Goal: Task Accomplishment & Management: Use online tool/utility

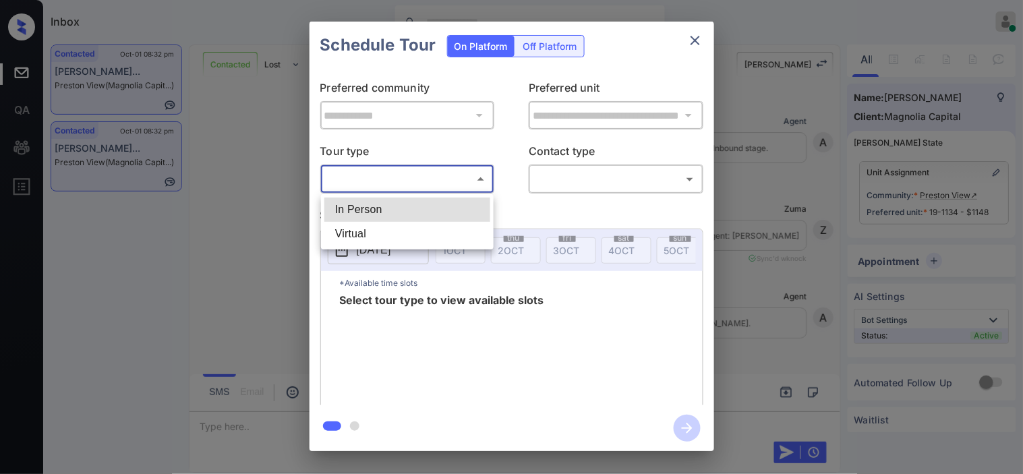
click at [466, 200] on li "In Person" at bounding box center [407, 210] width 166 height 24
type input "********"
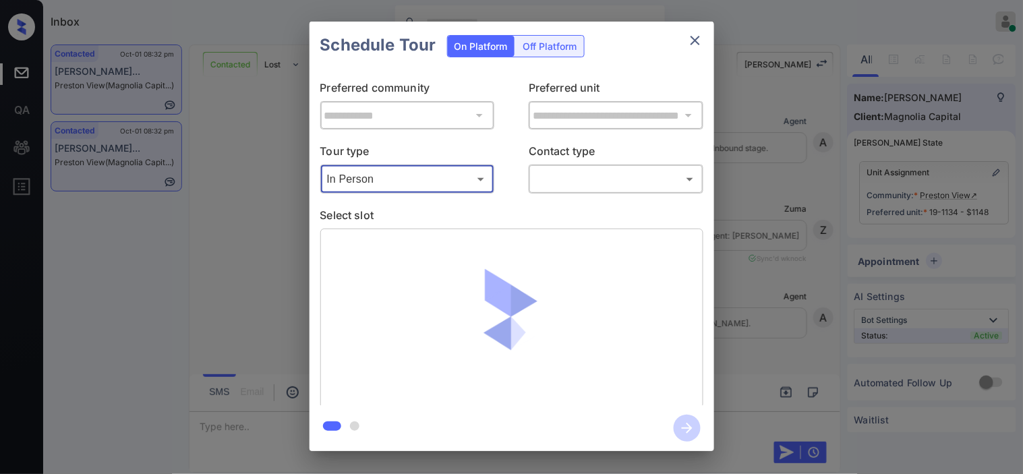
scroll to position [4384, 0]
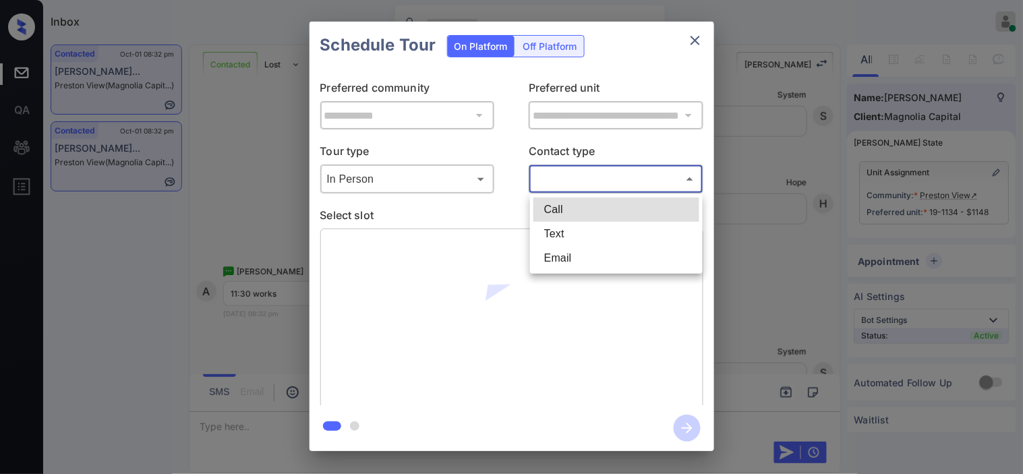
click at [569, 184] on body "Inbox Kristine Capara Online Set yourself offline Set yourself on break Profile…" at bounding box center [511, 237] width 1023 height 474
click at [567, 227] on li "Text" at bounding box center [616, 234] width 166 height 24
type input "****"
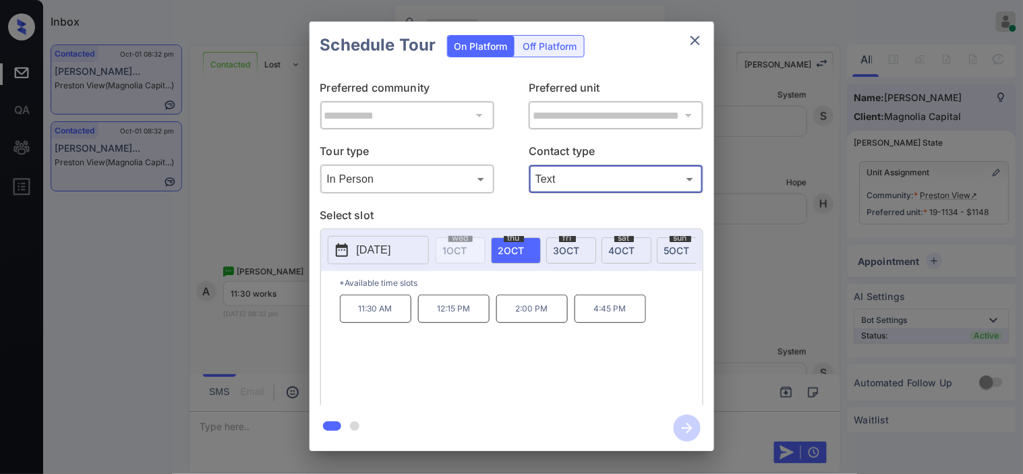
click at [273, 335] on div "**********" at bounding box center [511, 236] width 1023 height 473
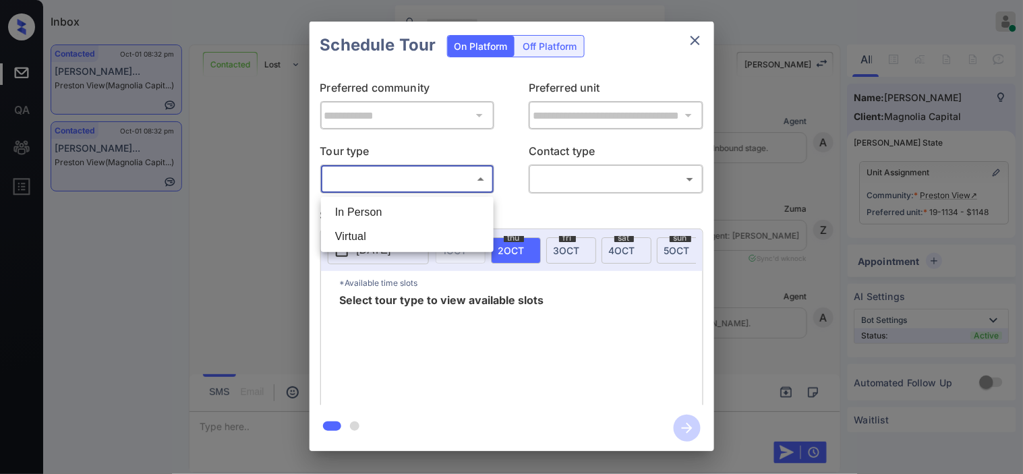
scroll to position [4683, 0]
click at [454, 207] on li "In Person" at bounding box center [407, 212] width 166 height 24
type input "********"
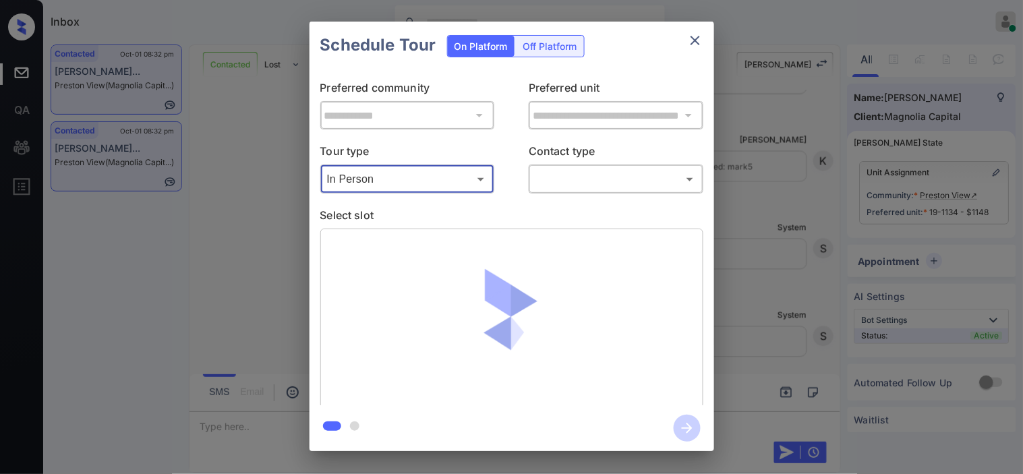
click at [564, 187] on body "Inbox Kristine Capara Online Set yourself offline Set yourself on break Profile…" at bounding box center [511, 237] width 1023 height 474
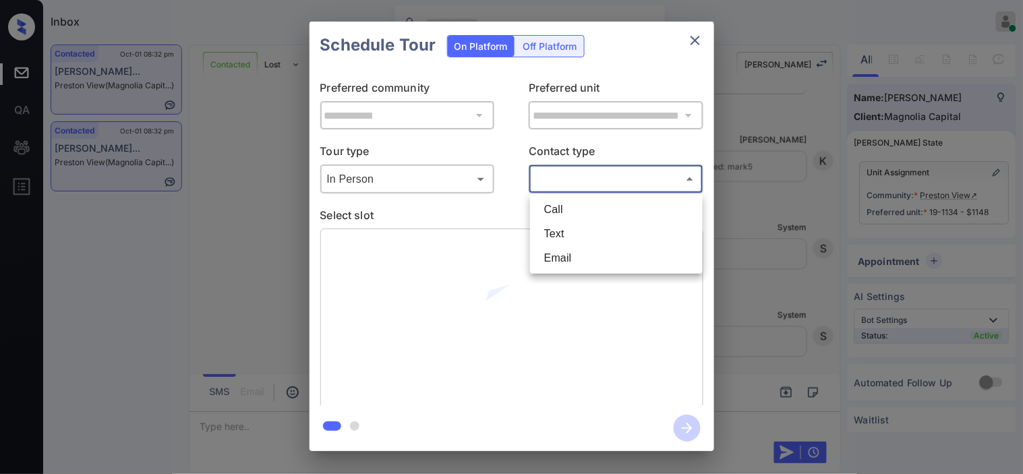
click at [564, 231] on li "Text" at bounding box center [616, 234] width 166 height 24
type input "****"
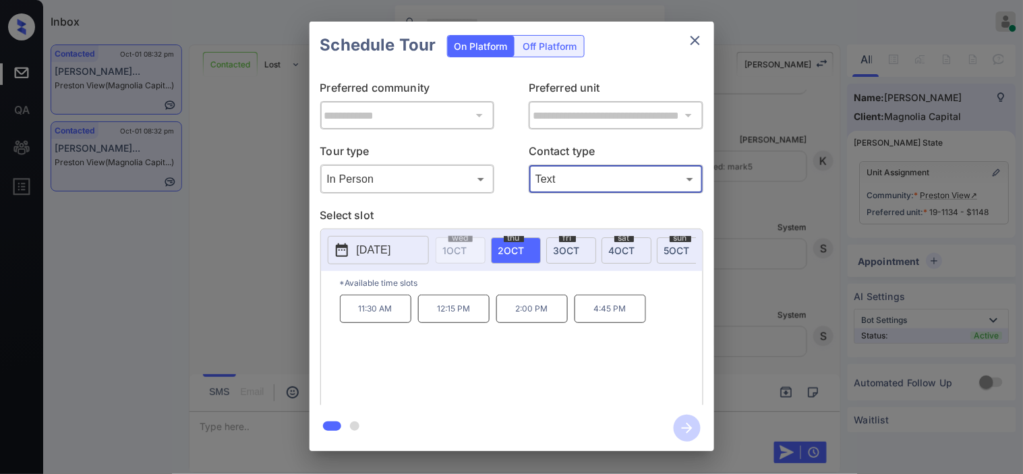
click at [380, 317] on p "11:30 AM" at bounding box center [375, 309] width 71 height 28
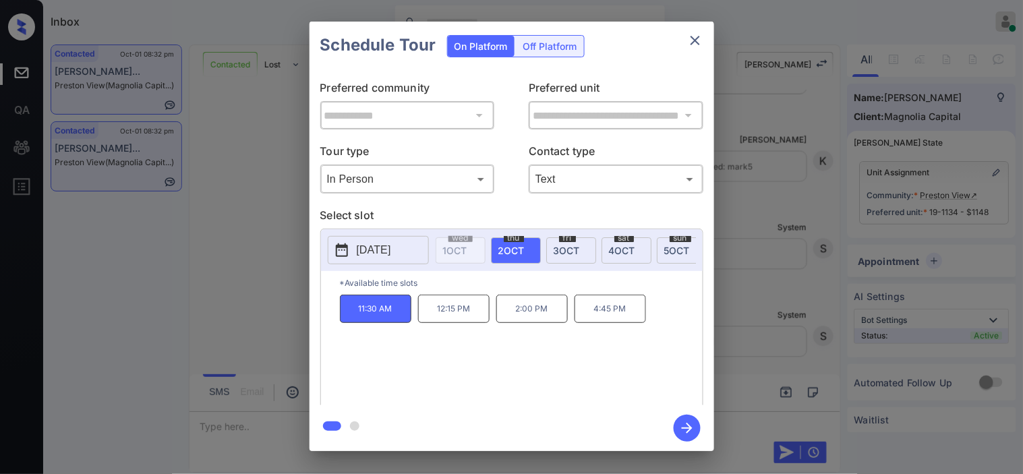
click at [684, 426] on icon "button" at bounding box center [686, 428] width 27 height 27
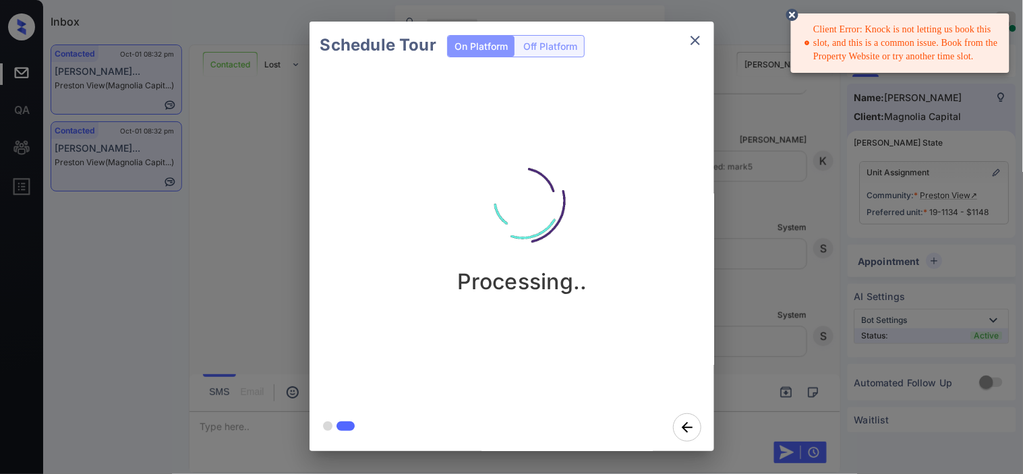
click at [793, 9] on icon at bounding box center [792, 15] width 12 height 12
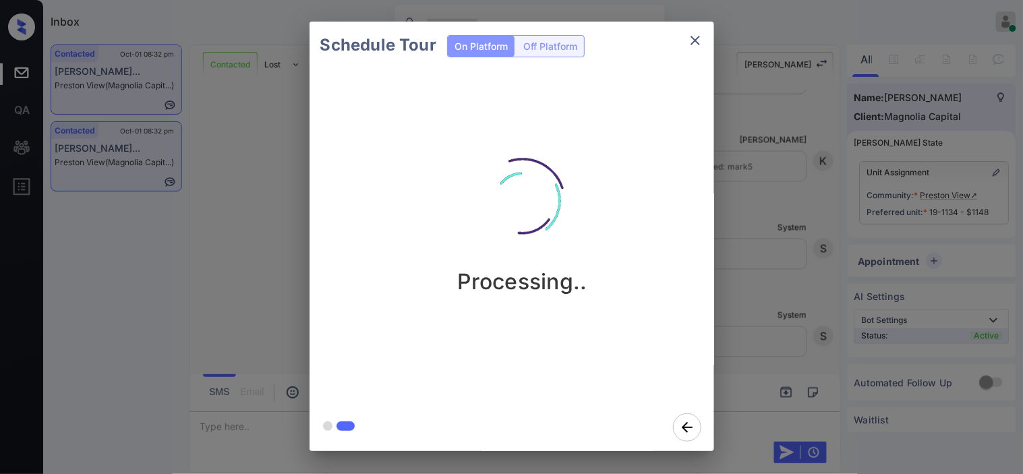
click at [691, 34] on icon "close" at bounding box center [695, 40] width 16 height 16
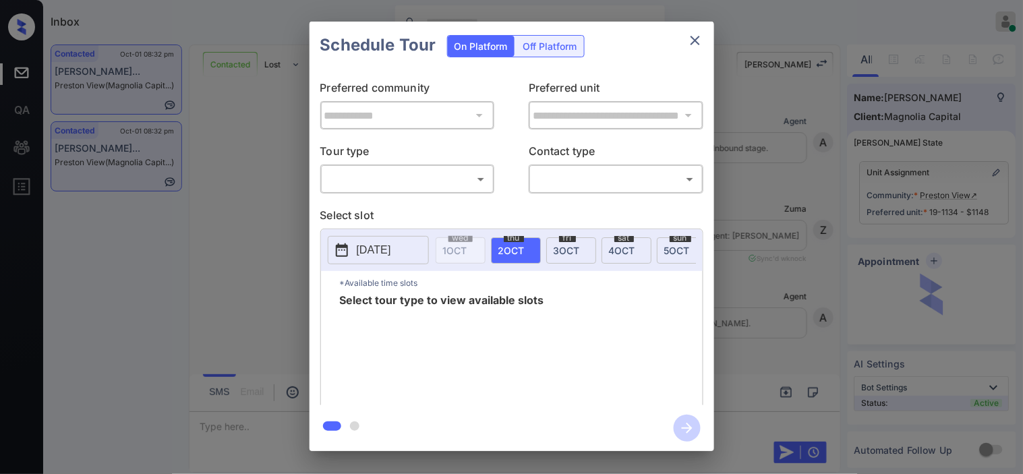
scroll to position [4160, 0]
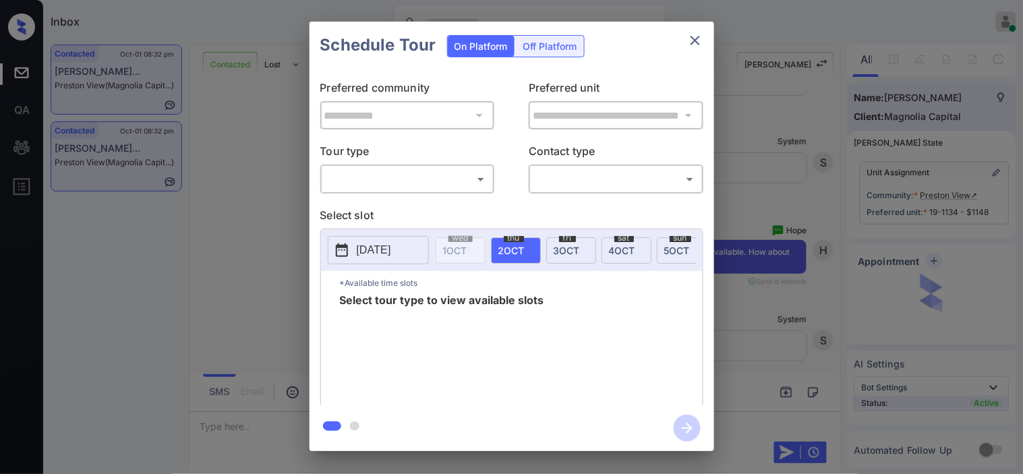
click at [428, 184] on body "Inbox [PERSON_NAME] Online Set yourself offline Set yourself on break Profile S…" at bounding box center [511, 237] width 1023 height 474
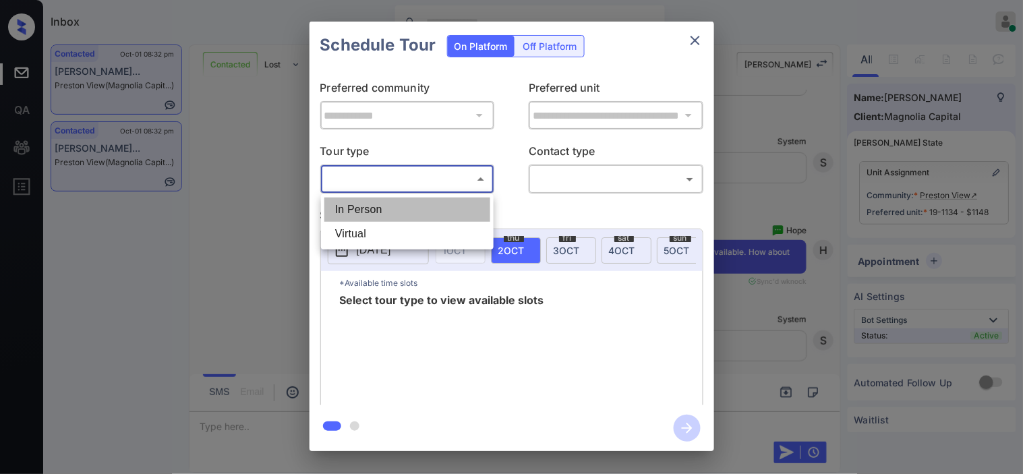
click at [419, 209] on li "In Person" at bounding box center [407, 210] width 166 height 24
type input "********"
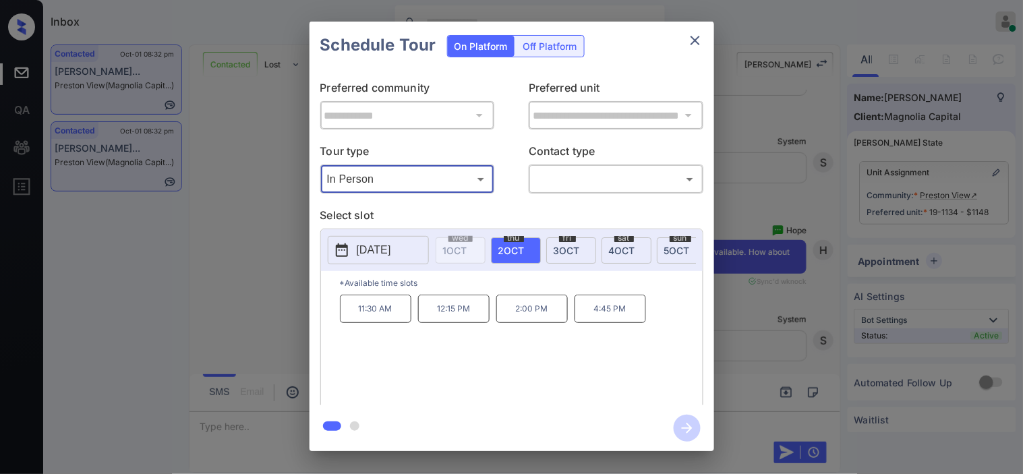
click at [236, 340] on div "**********" at bounding box center [511, 236] width 1023 height 473
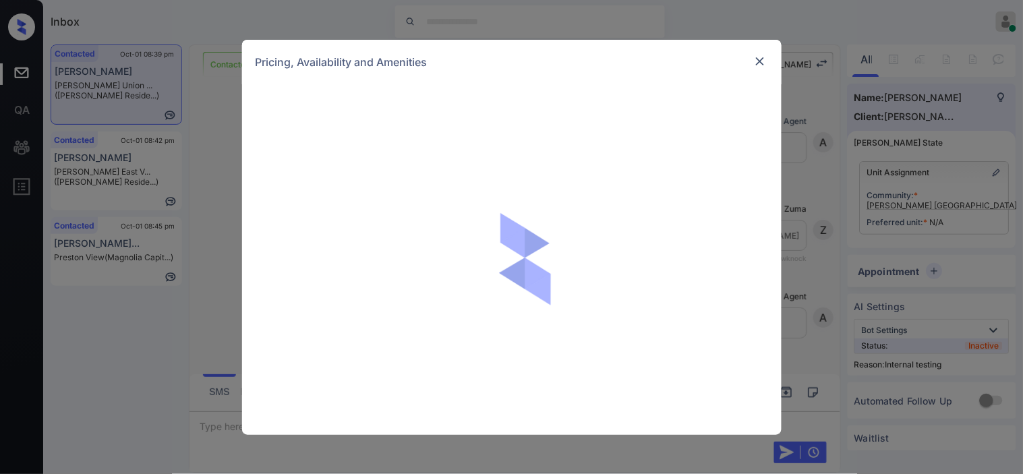
scroll to position [1015, 0]
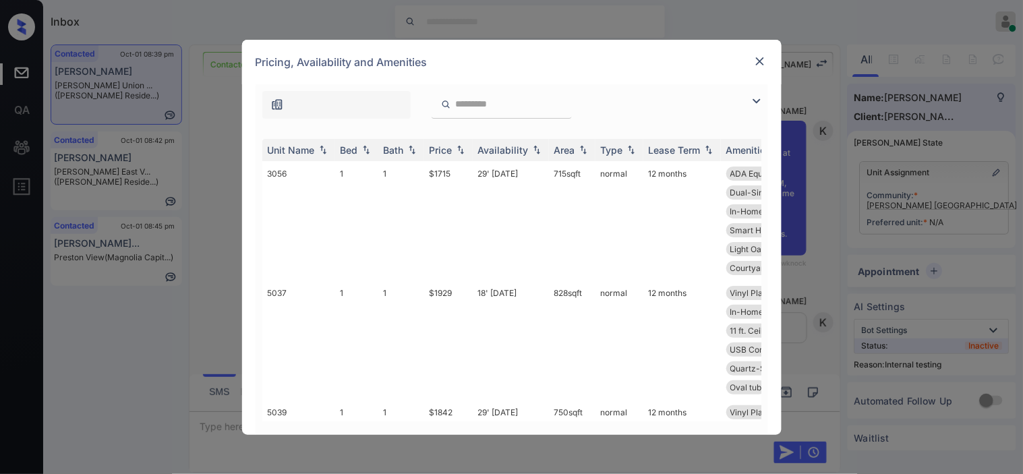
drag, startPoint x: 756, startPoint y: 108, endPoint x: 744, endPoint y: 95, distance: 17.2
click at [725, 98] on div at bounding box center [511, 101] width 512 height 34
click at [759, 101] on img at bounding box center [756, 101] width 16 height 16
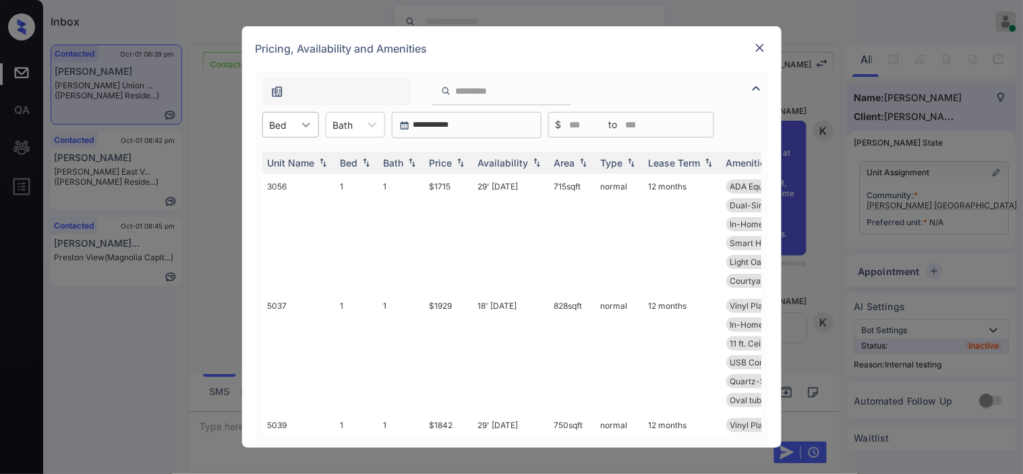
click at [305, 124] on icon at bounding box center [305, 124] width 13 height 13
drag, startPoint x: 291, startPoint y: 177, endPoint x: 461, endPoint y: 180, distance: 170.6
click at [291, 179] on div "2" at bounding box center [290, 182] width 57 height 24
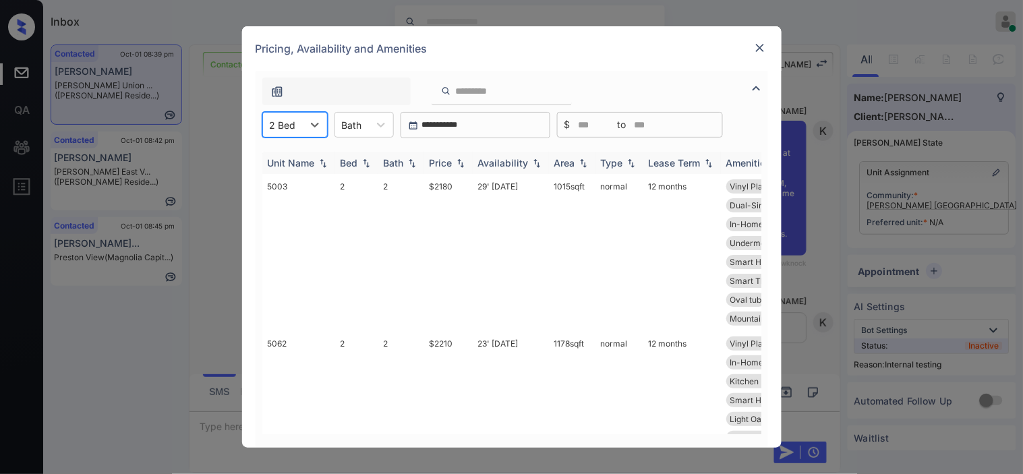
click at [459, 163] on img at bounding box center [460, 162] width 13 height 9
click at [459, 163] on img at bounding box center [460, 163] width 13 height 10
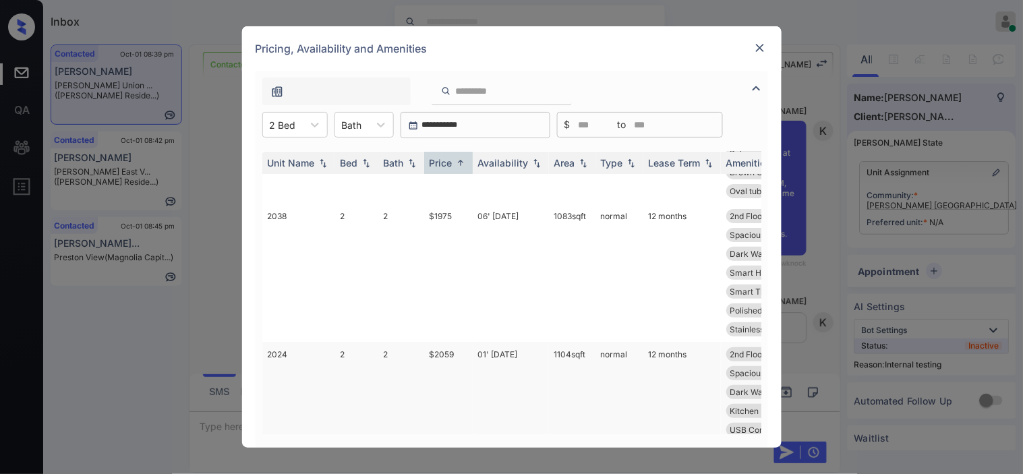
scroll to position [0, 0]
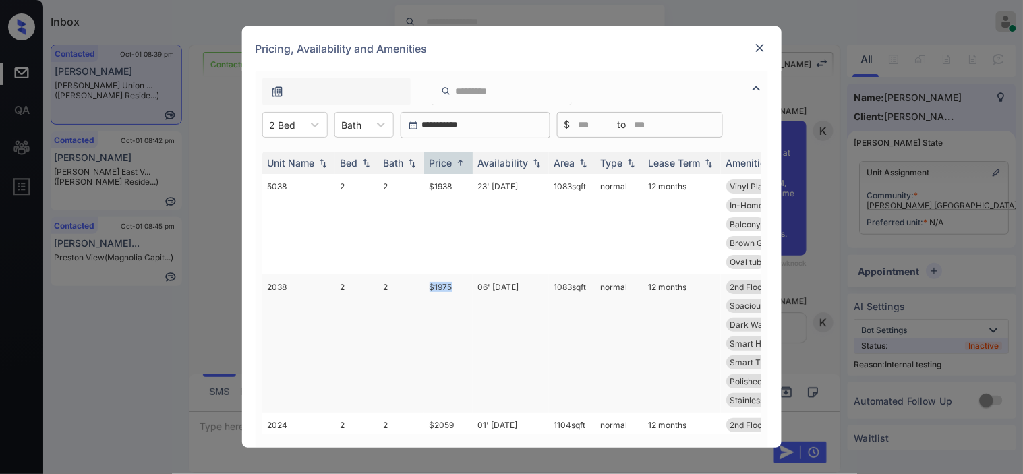
drag, startPoint x: 446, startPoint y: 286, endPoint x: 452, endPoint y: 286, distance: 6.8
click at [452, 286] on tr "2038 2 2 $1975 06' Dec 25 1083 sqft normal 12 months 2nd Floor Upgrades: 2x2 D.…" at bounding box center [614, 343] width 704 height 138
copy tr "$1975"
click at [763, 42] on img at bounding box center [759, 47] width 13 height 13
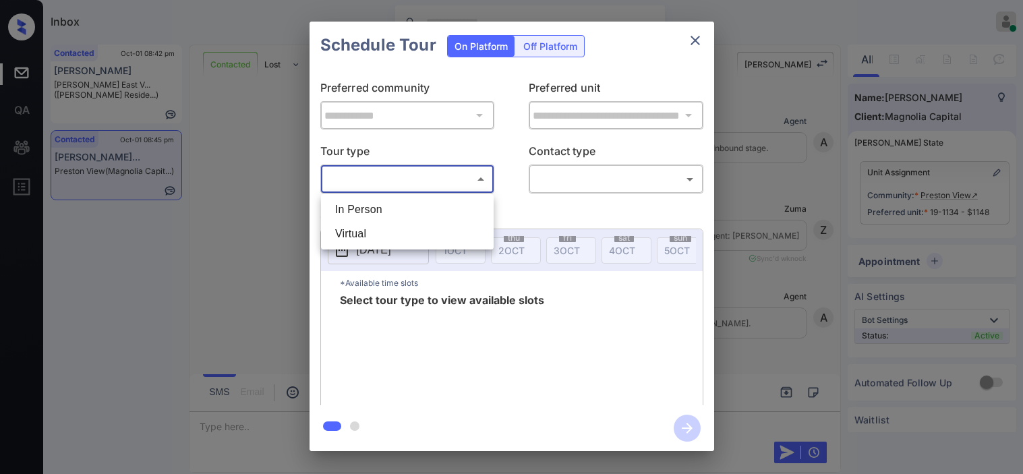
click at [356, 191] on body "Inbox [PERSON_NAME] Online Set yourself offline Set yourself on break Profile S…" at bounding box center [511, 237] width 1023 height 474
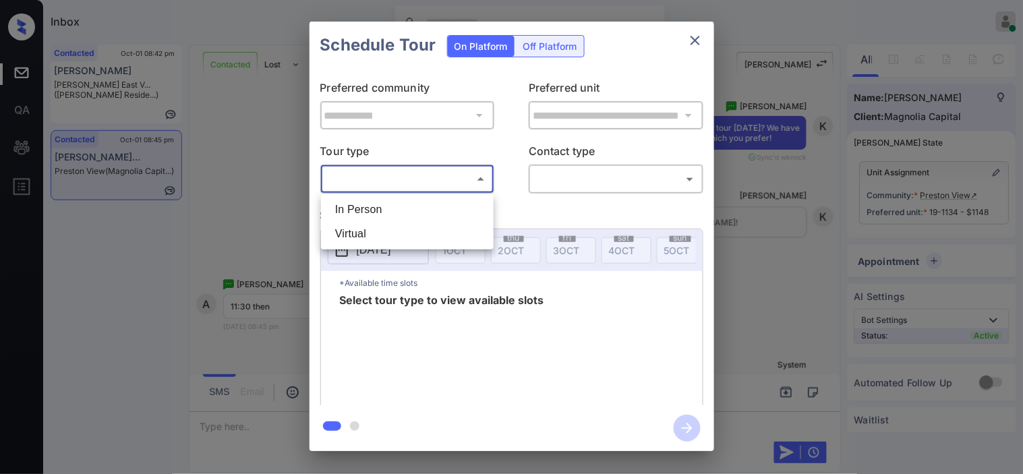
click at [358, 222] on ul "In Person Virtual" at bounding box center [407, 221] width 173 height 55
click at [429, 210] on li "In Person" at bounding box center [407, 210] width 166 height 24
type input "********"
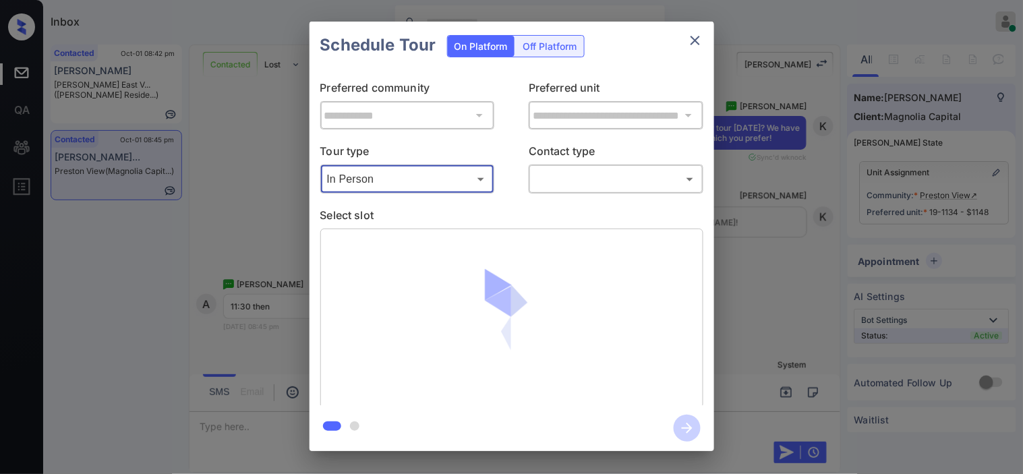
click at [570, 186] on body "Inbox [PERSON_NAME] Online Set yourself offline Set yourself on break Profile S…" at bounding box center [511, 237] width 1023 height 474
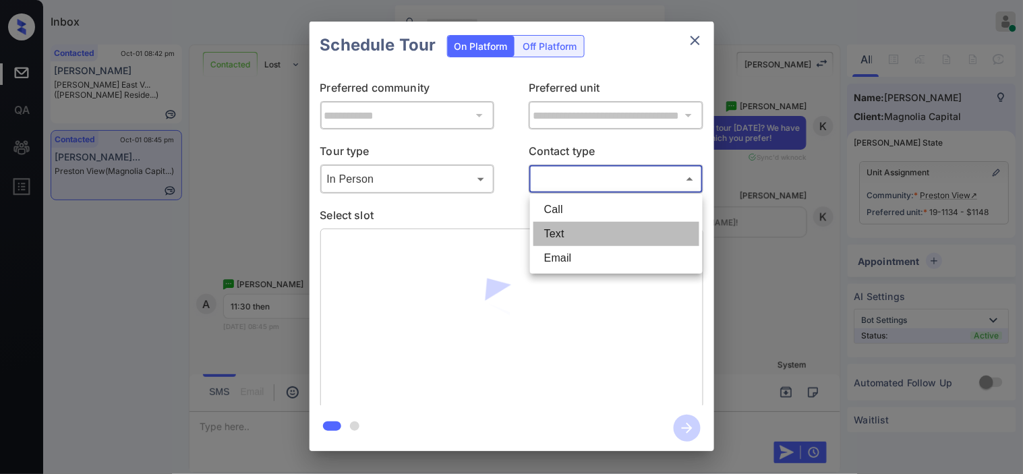
click at [566, 231] on li "Text" at bounding box center [616, 234] width 166 height 24
type input "****"
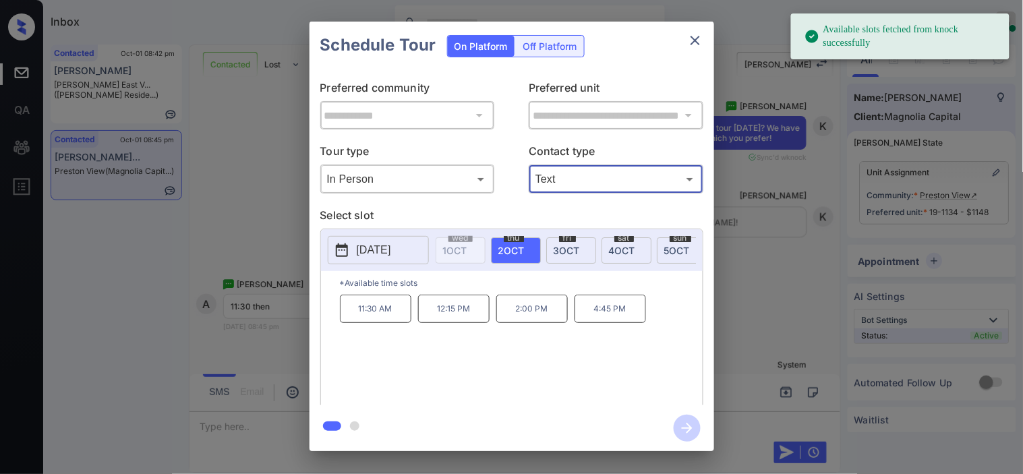
click at [369, 323] on p "11:30 AM" at bounding box center [375, 309] width 71 height 28
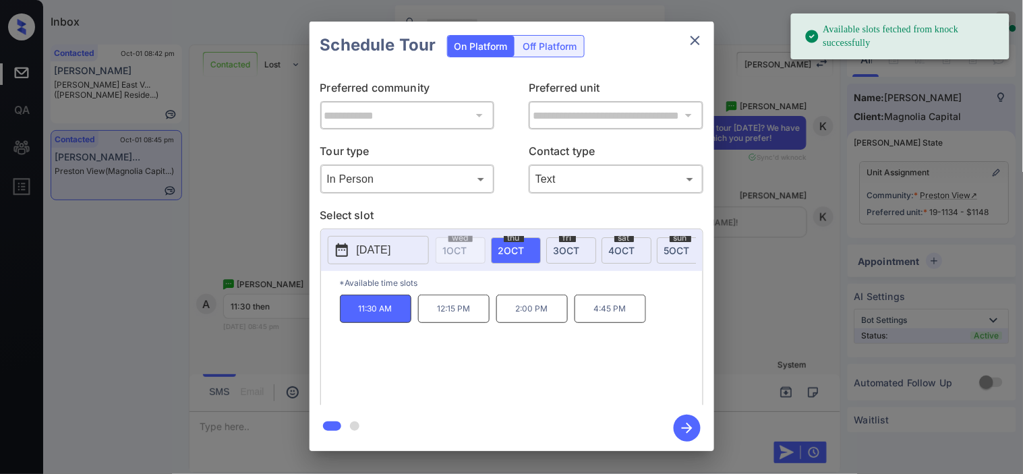
click at [679, 419] on icon "button" at bounding box center [686, 428] width 27 height 27
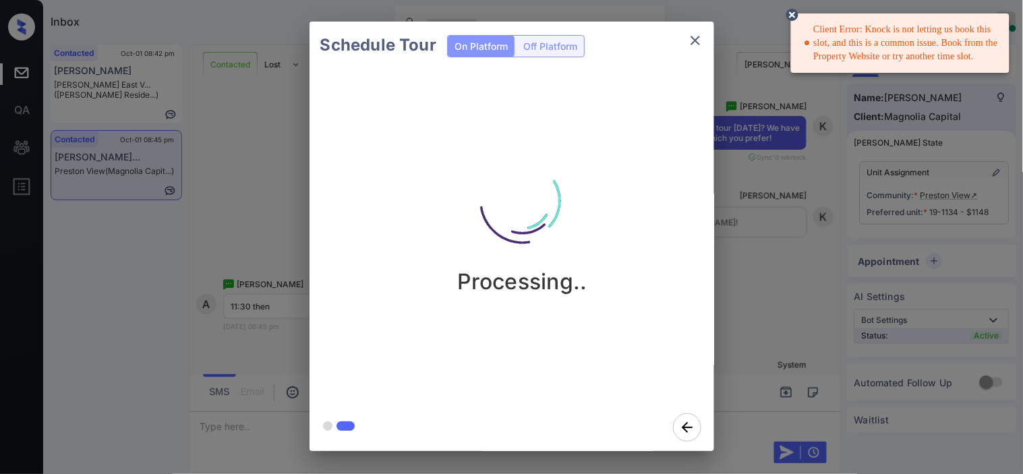
click at [792, 11] on icon at bounding box center [792, 15] width 12 height 12
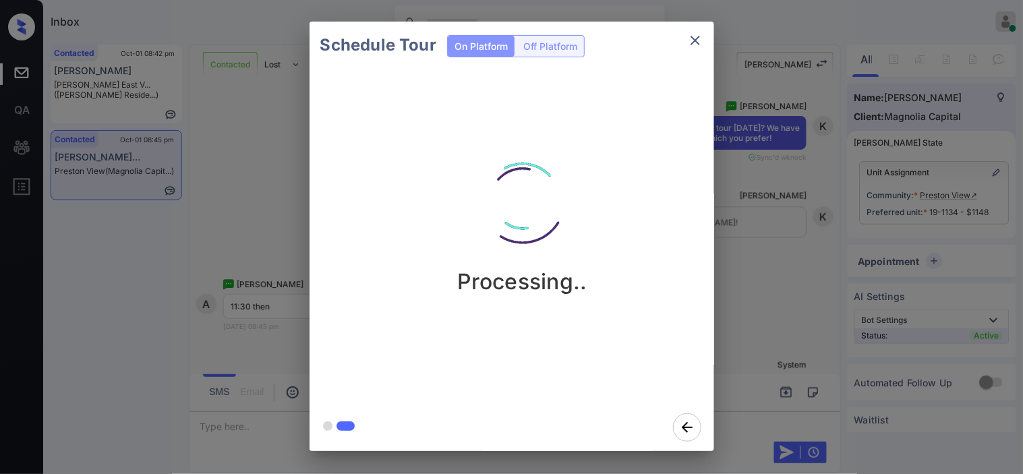
click at [712, 38] on div "Schedule Tour On Platform Off Platform" at bounding box center [511, 45] width 404 height 47
click at [690, 41] on icon "close" at bounding box center [695, 40] width 16 height 16
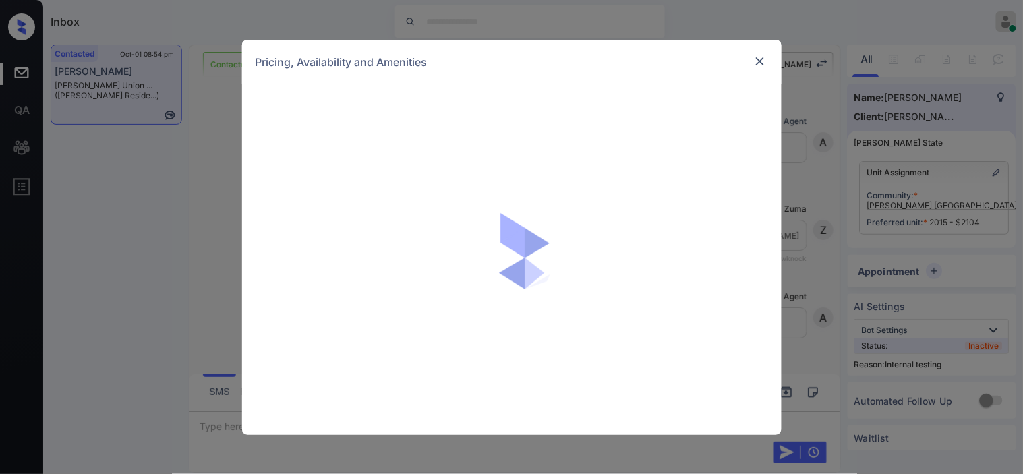
scroll to position [2624, 0]
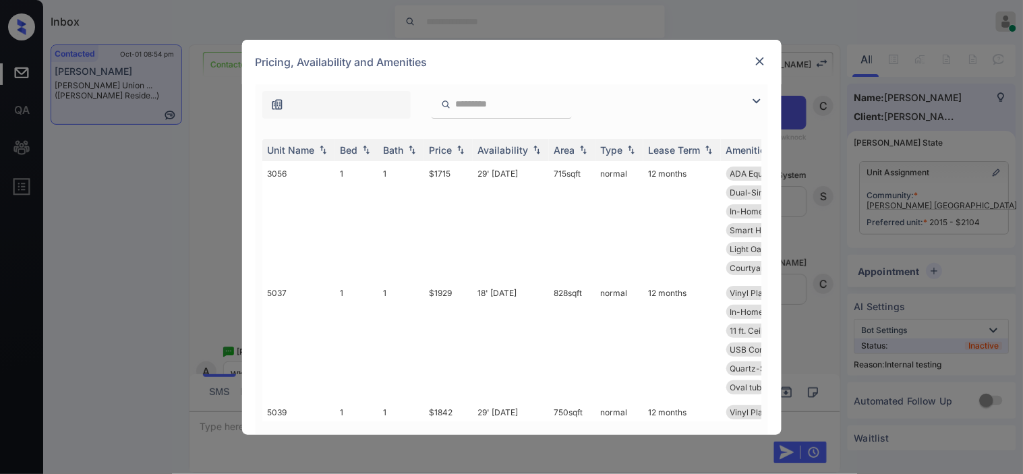
click at [755, 96] on img at bounding box center [756, 101] width 16 height 16
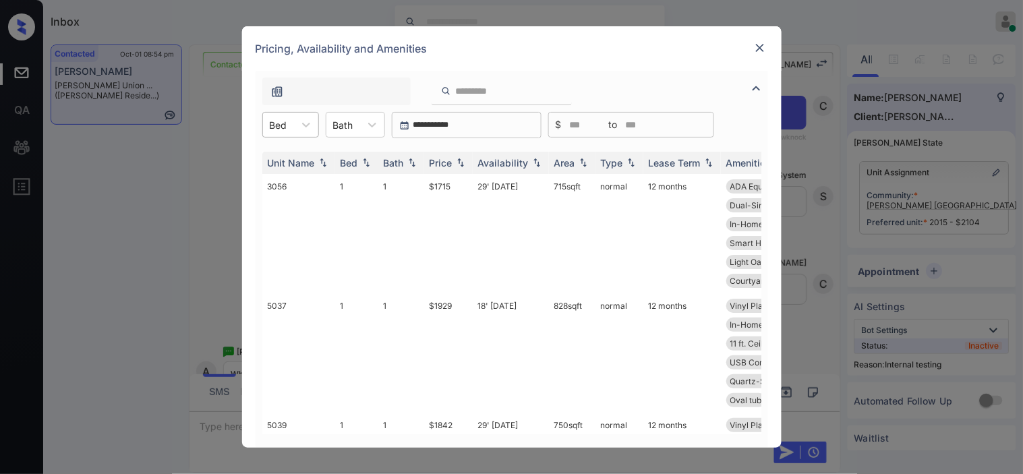
click at [280, 124] on div at bounding box center [279, 125] width 18 height 14
click at [276, 189] on div "2" at bounding box center [290, 182] width 57 height 24
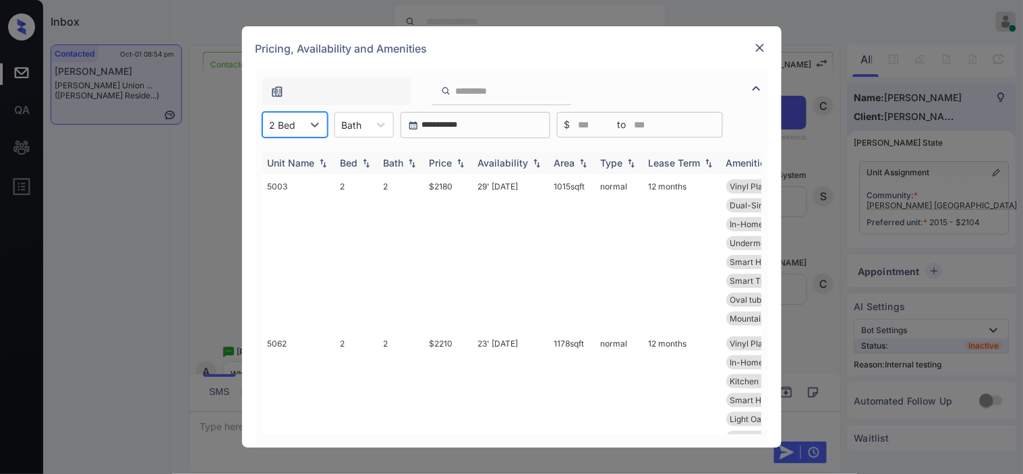
click at [456, 163] on img at bounding box center [460, 162] width 13 height 9
click at [456, 163] on img at bounding box center [460, 163] width 13 height 10
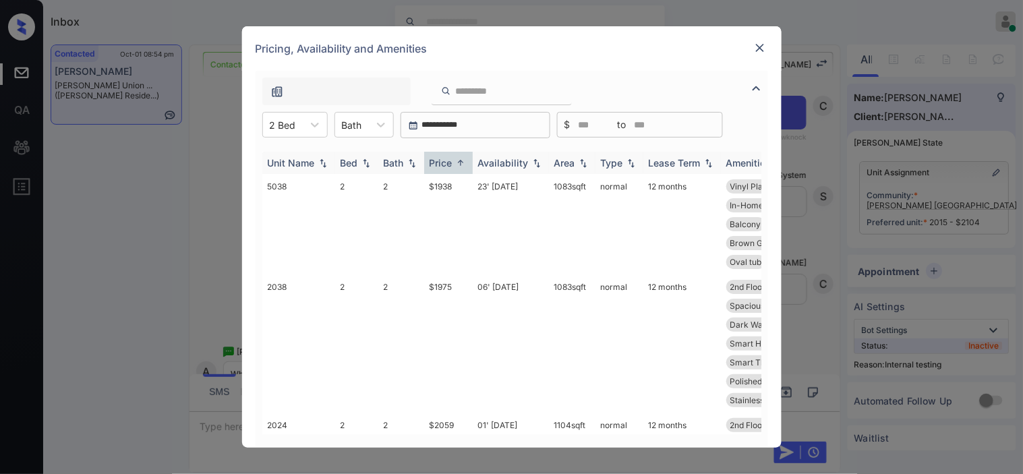
click at [527, 157] on div "Availability" at bounding box center [510, 162] width 65 height 11
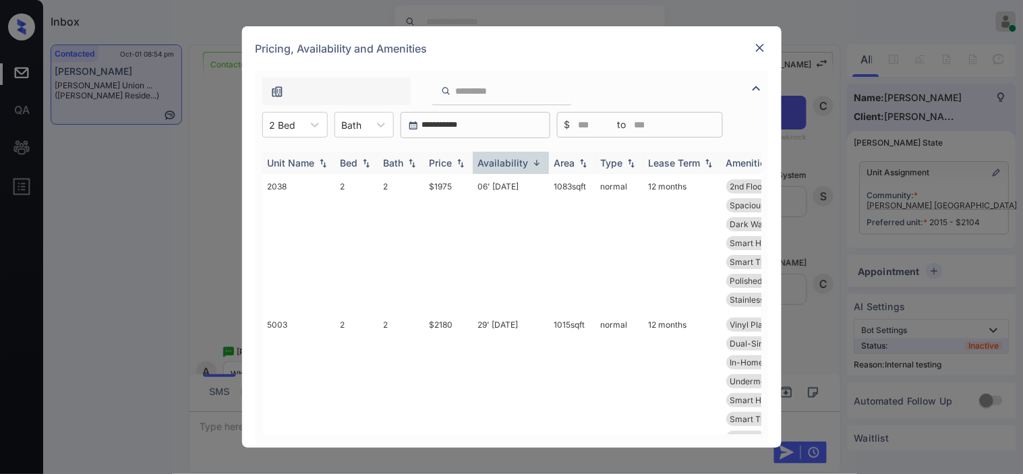
click at [527, 157] on div "Availability" at bounding box center [510, 162] width 65 height 11
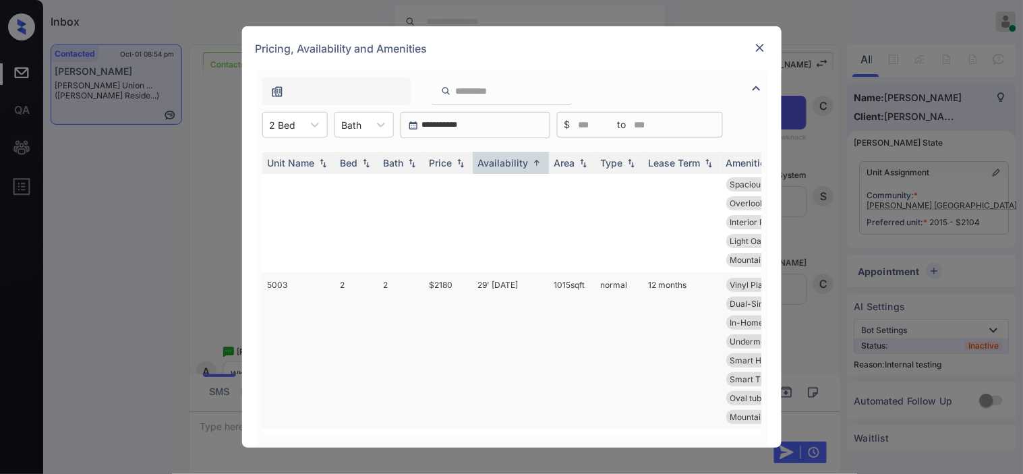
scroll to position [1348, 0]
drag, startPoint x: 425, startPoint y: 284, endPoint x: 466, endPoint y: 284, distance: 41.1
click at [466, 284] on td "$2180" at bounding box center [448, 348] width 49 height 157
copy td "$2180"
click at [766, 51] on div at bounding box center [760, 48] width 16 height 16
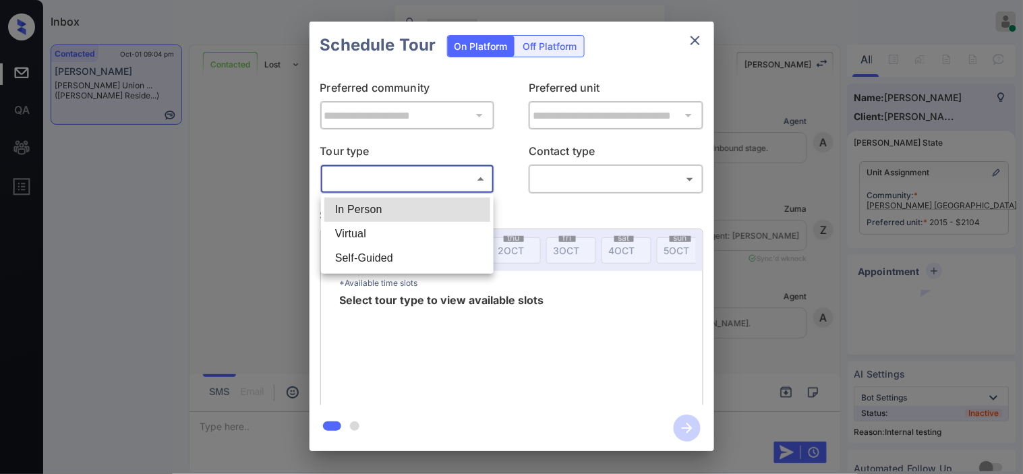
click at [437, 205] on li "In Person" at bounding box center [407, 210] width 166 height 24
type input "********"
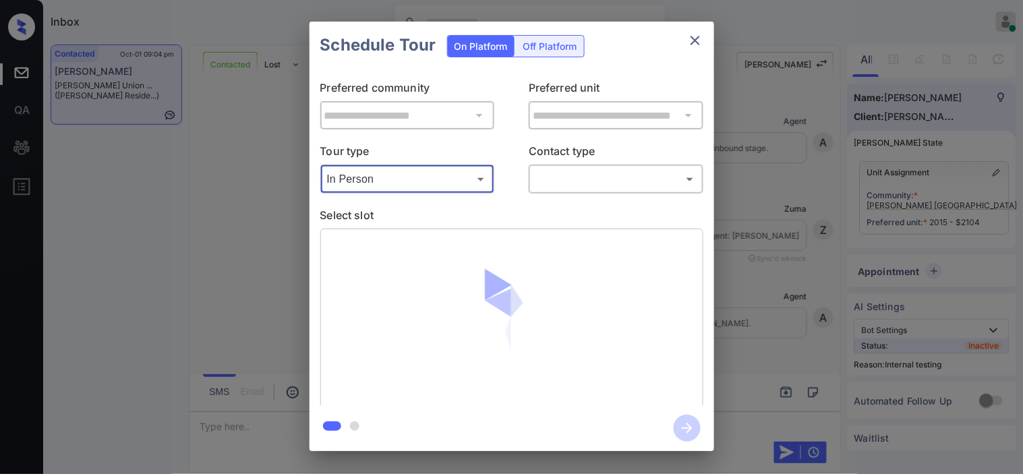
scroll to position [4324, 0]
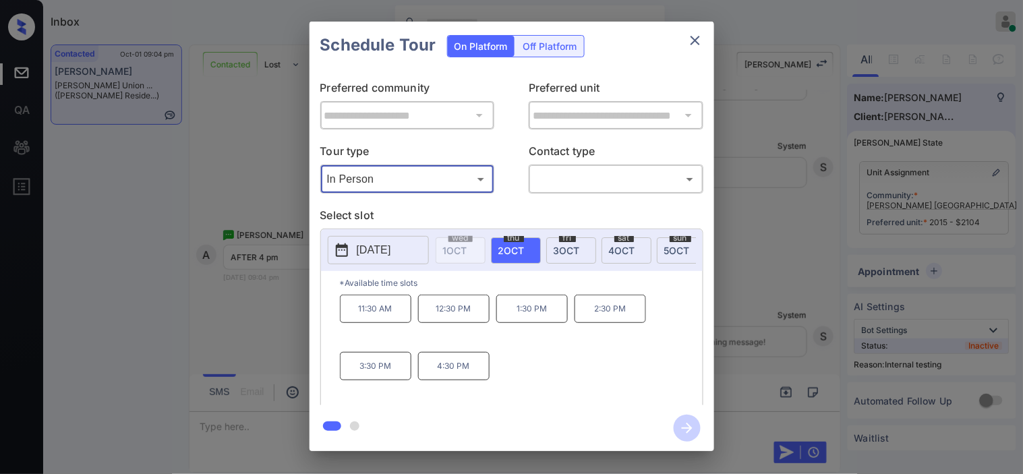
click at [247, 347] on div "**********" at bounding box center [511, 236] width 1023 height 473
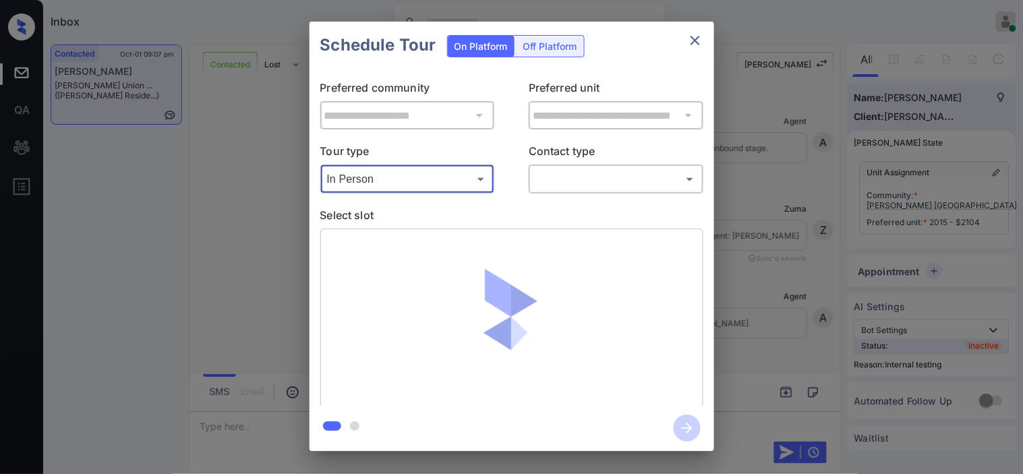
scroll to position [4838, 0]
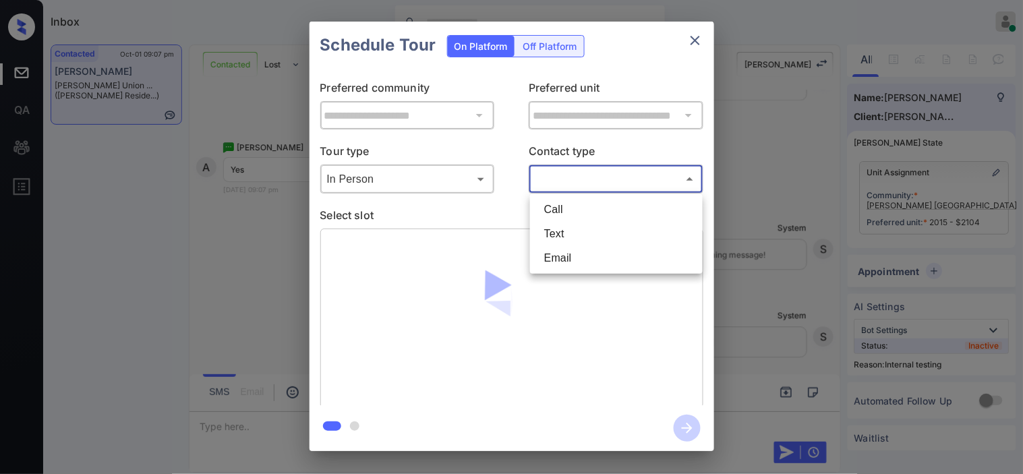
click at [565, 186] on body "Inbox [PERSON_NAME] Online Set yourself offline Set yourself on break Profile S…" at bounding box center [511, 237] width 1023 height 474
click at [565, 233] on li "Text" at bounding box center [616, 234] width 166 height 24
type input "****"
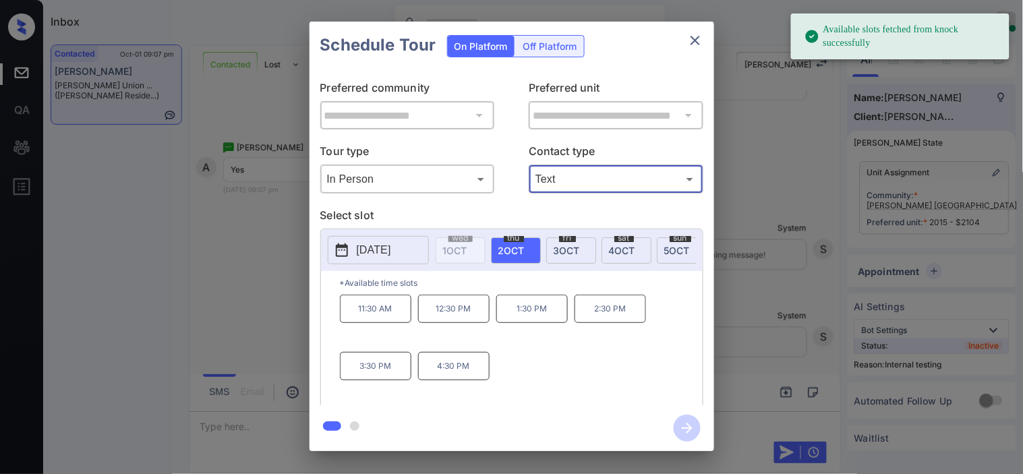
click at [357, 247] on p "[DATE]" at bounding box center [374, 250] width 34 height 16
click at [446, 371] on p "4:30 PM" at bounding box center [453, 366] width 71 height 28
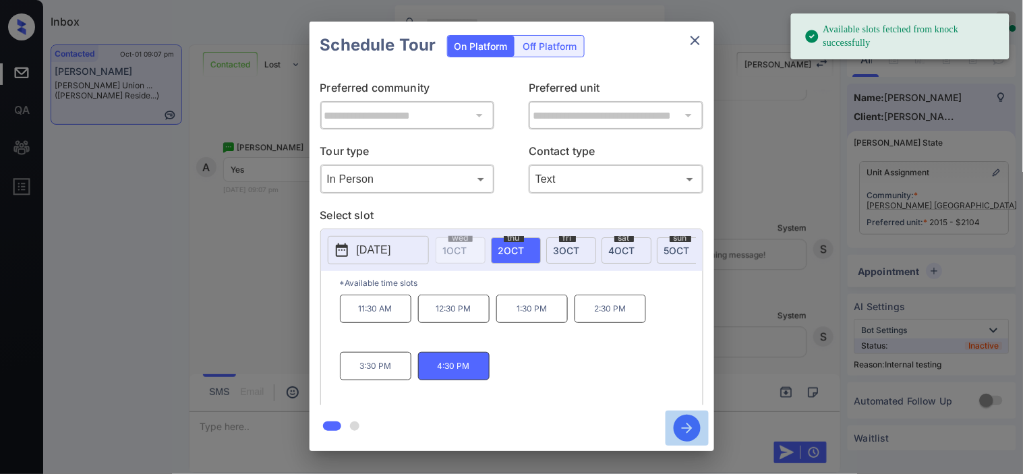
click at [684, 417] on icon "button" at bounding box center [686, 428] width 27 height 27
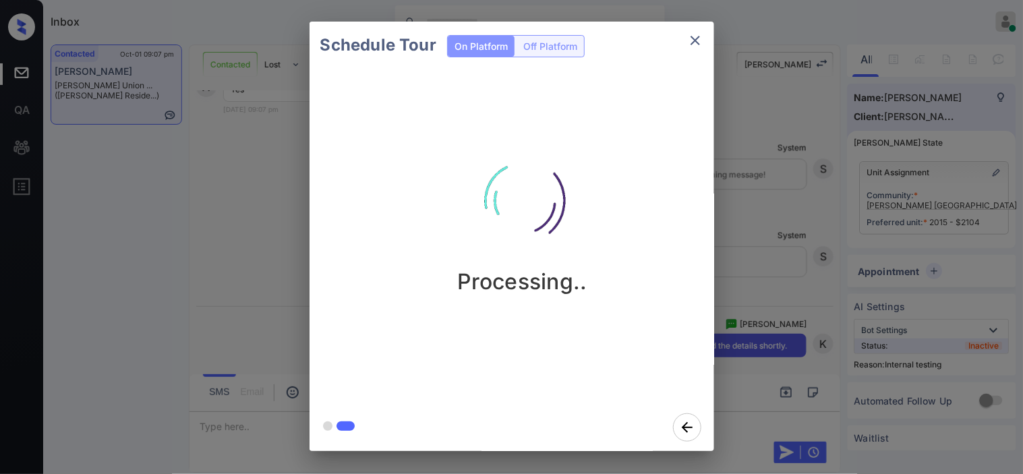
scroll to position [4917, 0]
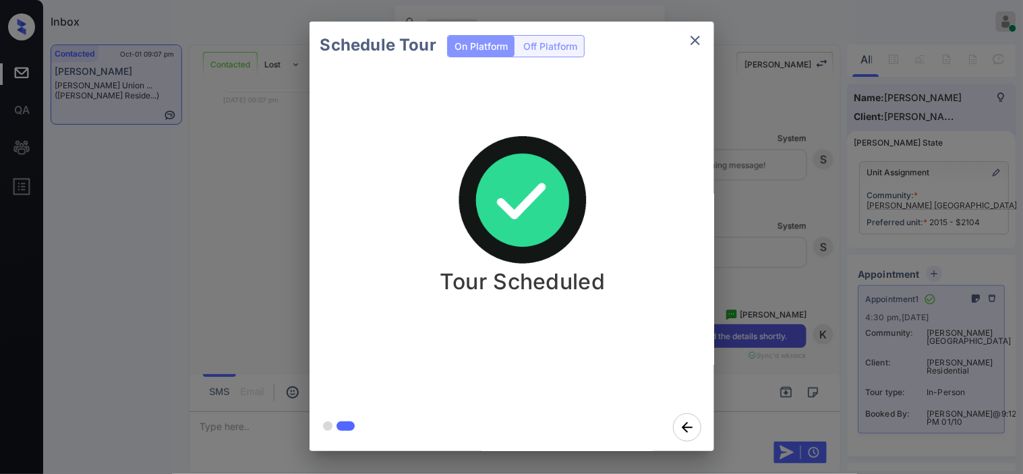
click at [755, 291] on div "Schedule Tour On Platform Off Platform Tour Scheduled" at bounding box center [511, 236] width 1023 height 473
